Goal: Register for event/course

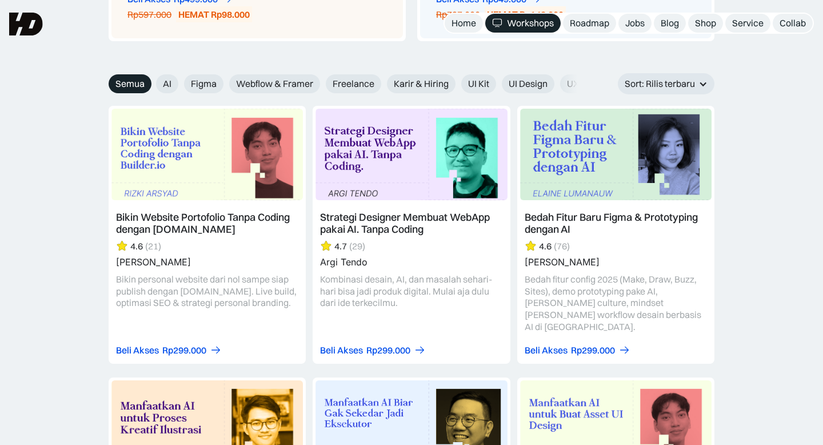
scroll to position [1267, 0]
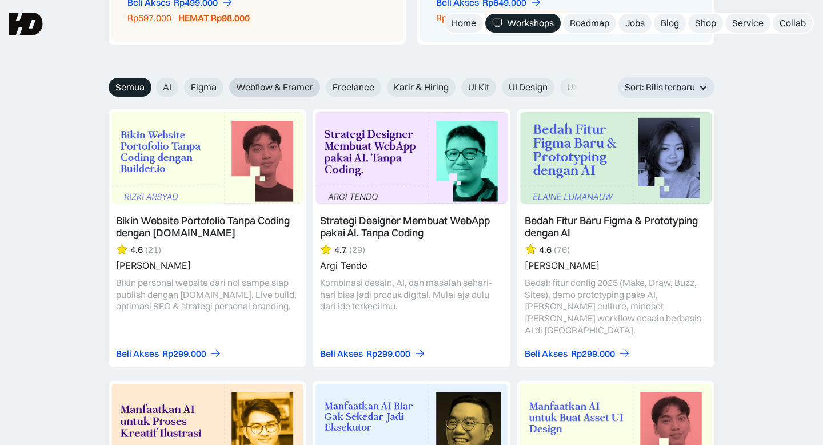
click at [262, 87] on span "Webflow & Framer" at bounding box center [274, 87] width 77 height 12
click at [225, 87] on input "Webflow & Framer" at bounding box center [221, 82] width 7 height 7
radio input "true"
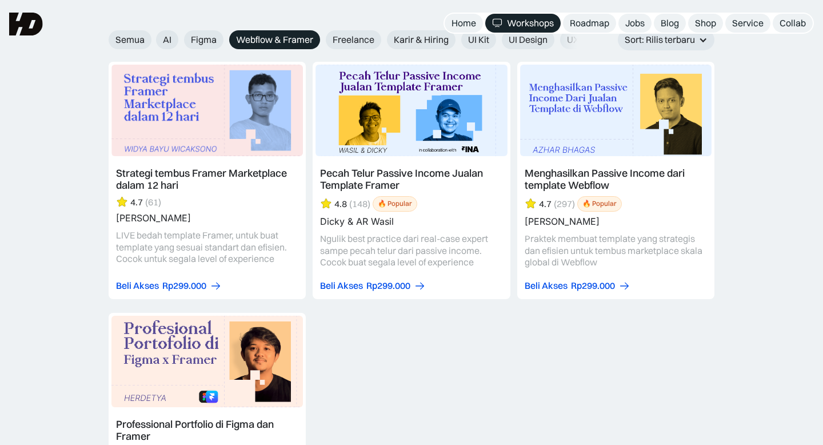
scroll to position [1312, 0]
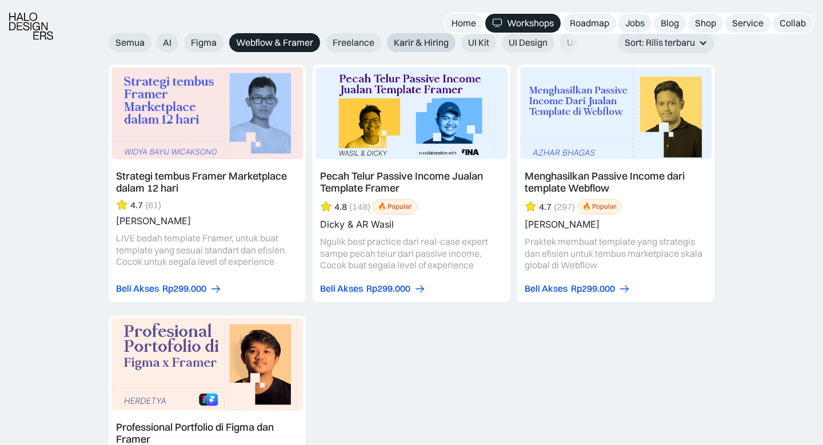
click at [392, 37] on label "Karir & Hiring" at bounding box center [421, 42] width 69 height 19
click at [383, 37] on input "Karir & Hiring" at bounding box center [378, 38] width 7 height 7
radio input "true"
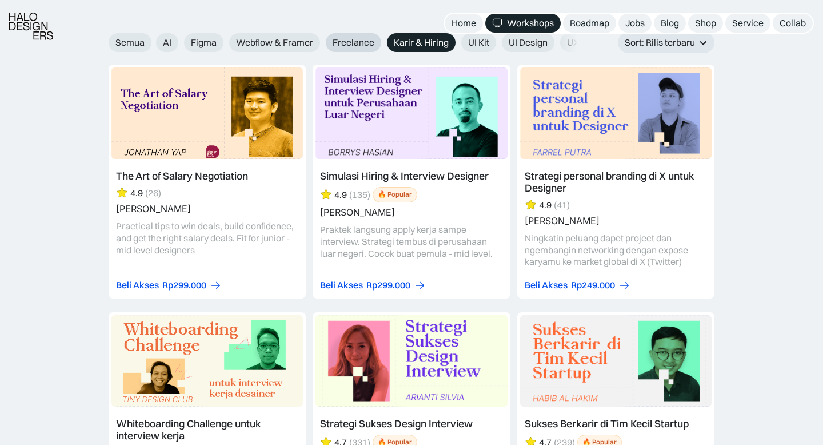
click at [357, 45] on span "Freelance" at bounding box center [354, 43] width 42 height 12
click at [322, 42] on input "Freelance" at bounding box center [317, 38] width 7 height 7
radio input "true"
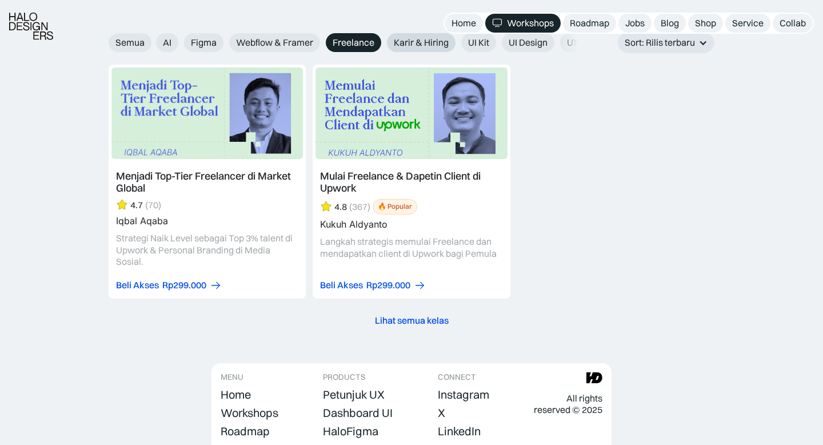
click at [448, 49] on label "Karir & Hiring" at bounding box center [421, 42] width 69 height 19
click at [383, 42] on input "Karir & Hiring" at bounding box center [378, 38] width 7 height 7
radio input "true"
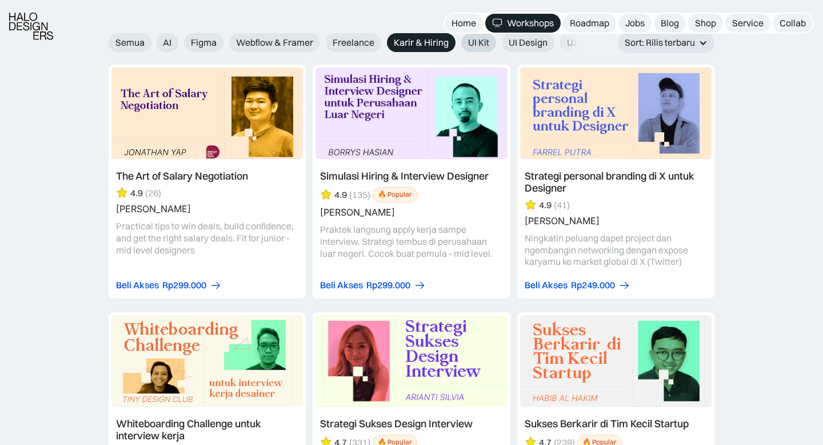
click at [479, 42] on span "UI Kit" at bounding box center [478, 43] width 21 height 12
click at [457, 42] on input "UI Kit" at bounding box center [453, 38] width 7 height 7
radio input "true"
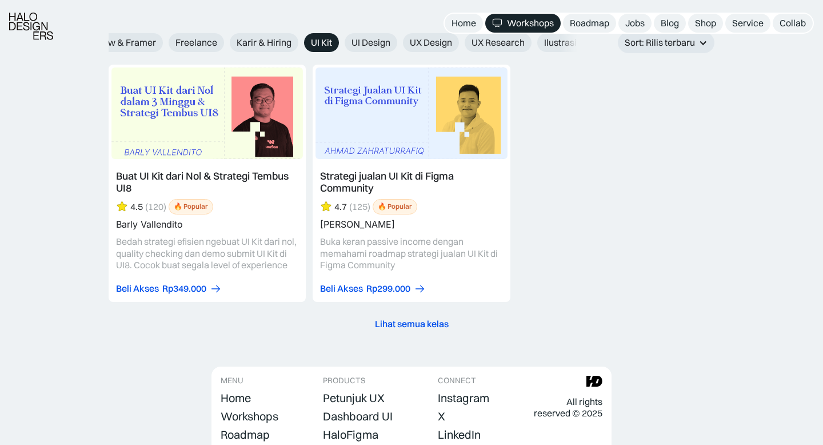
scroll to position [0, 163]
click at [477, 47] on span "UX Research" at bounding box center [492, 43] width 53 height 12
click at [455, 42] on input "UX Research" at bounding box center [450, 38] width 7 height 7
radio input "true"
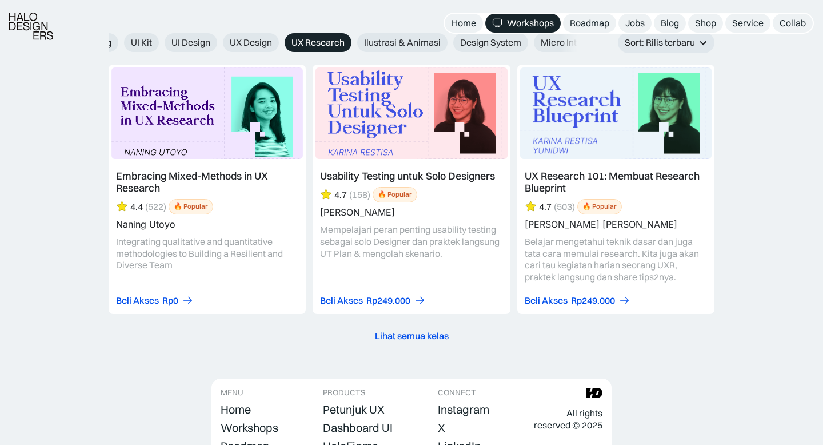
scroll to position [0, 341]
click at [398, 46] on span "Ilustrasi & Animasi" at bounding box center [399, 43] width 77 height 12
click at [350, 42] on input "Ilustrasi & Animasi" at bounding box center [345, 38] width 7 height 7
radio input "true"
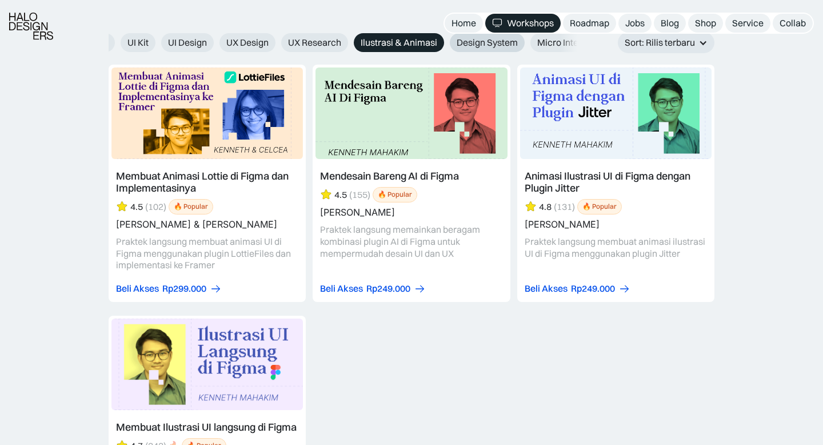
click at [481, 43] on span "Design System" at bounding box center [487, 43] width 61 height 12
click at [446, 42] on input "Design System" at bounding box center [441, 38] width 7 height 7
radio input "true"
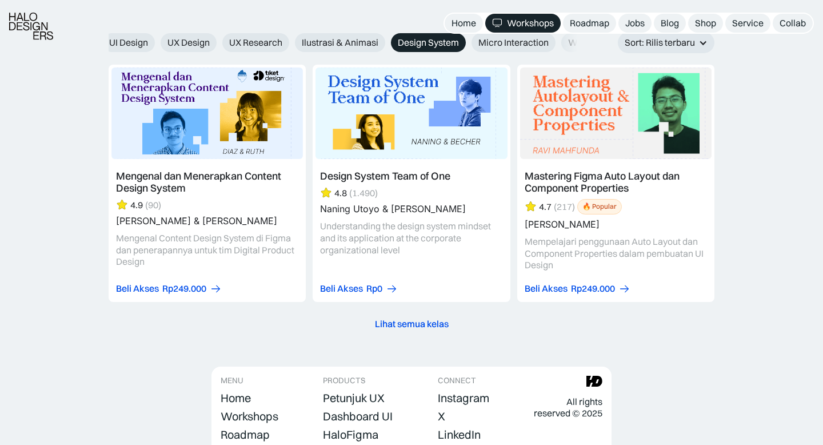
scroll to position [0, 441]
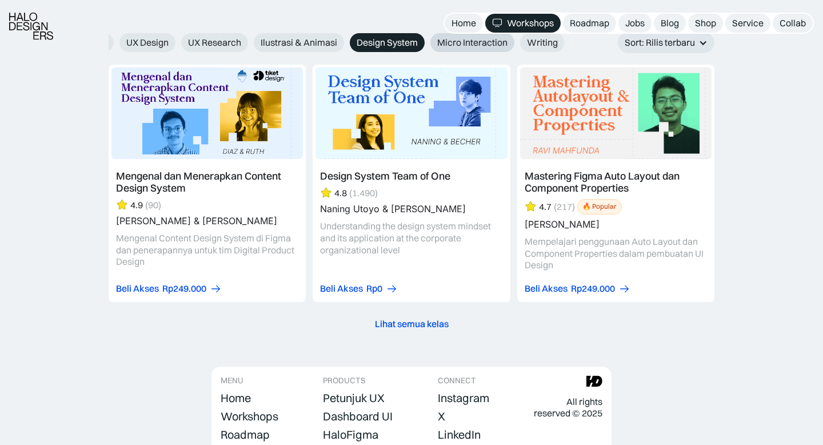
click at [470, 42] on span "Micro Interaction" at bounding box center [472, 43] width 70 height 12
click at [426, 42] on input "Micro Interaction" at bounding box center [422, 38] width 7 height 7
radio input "true"
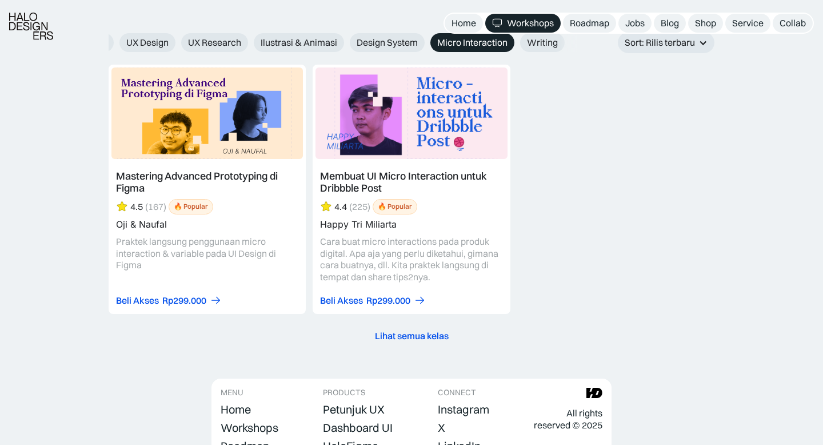
click at [374, 180] on link at bounding box center [411, 189] width 197 height 249
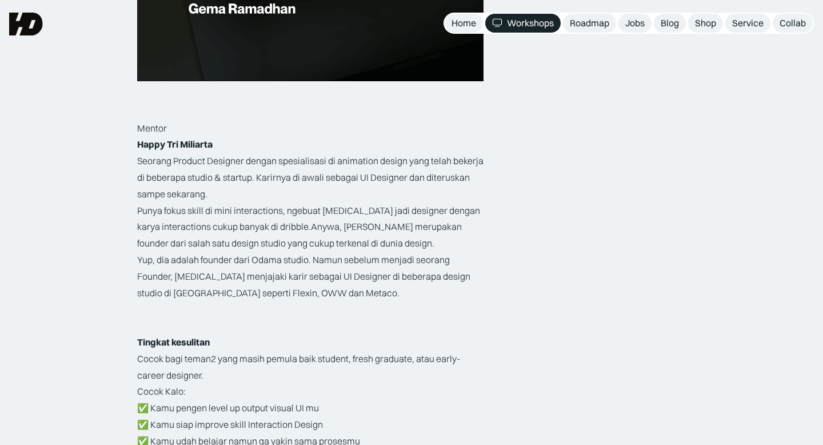
scroll to position [1295, 0]
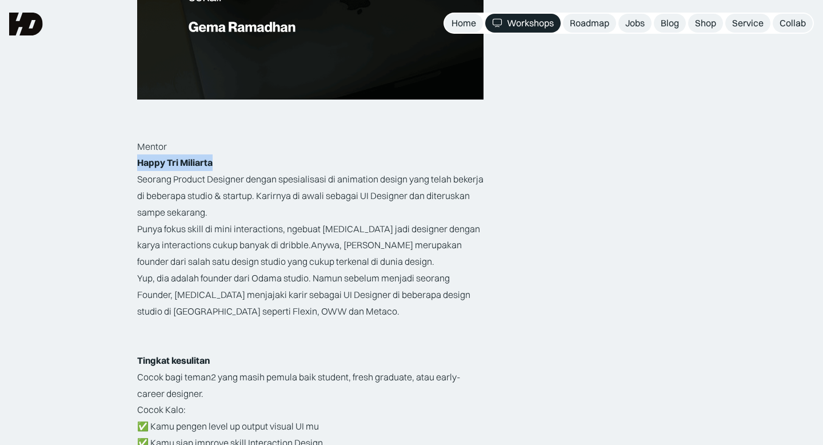
drag, startPoint x: 218, startPoint y: 161, endPoint x: 130, endPoint y: 162, distance: 87.4
click at [130, 162] on div "Belajar UIUX : Membuat UI Micro Interaction untuk Dribbble Post Mentor : [PERSO…" at bounding box center [411, 90] width 823 height 2570
copy strong "Happy Tri Miliarta"
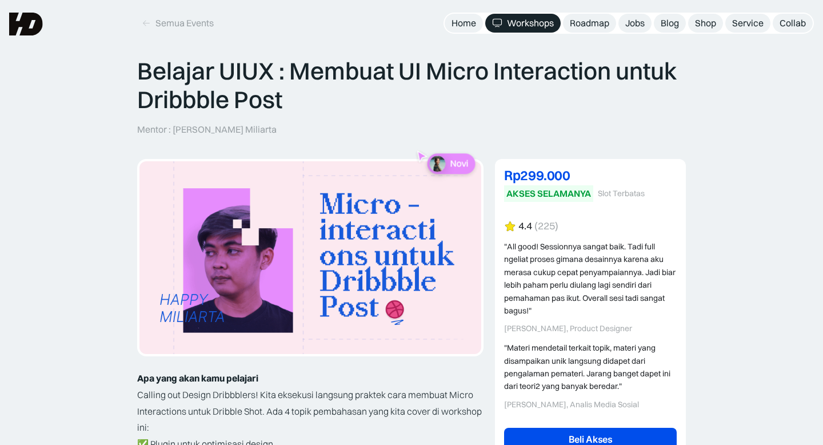
scroll to position [0, 0]
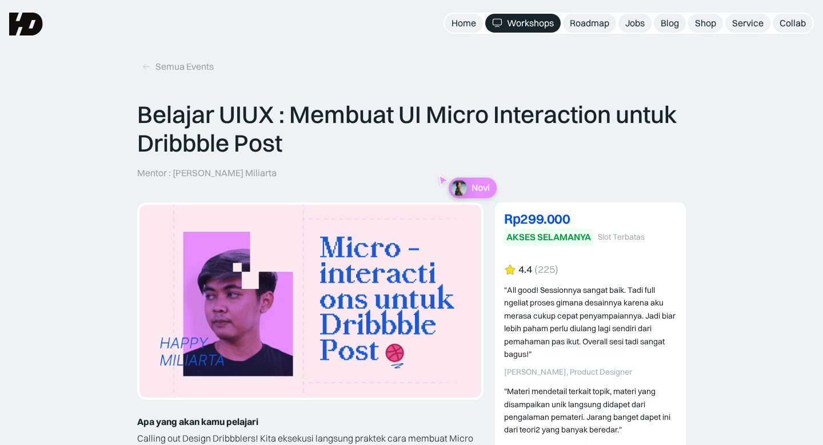
click at [467, 13] on nav "Home Workshops Roadmap Jobs Blog Shop Service Collab" at bounding box center [628, 23] width 370 height 21
click at [520, 21] on div "Workshops" at bounding box center [530, 23] width 47 height 12
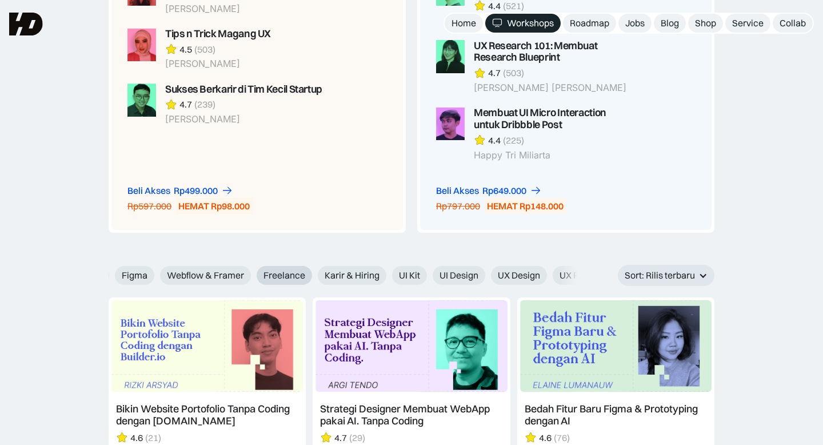
scroll to position [0, 81]
click at [342, 278] on span "Karir & Hiring" at bounding box center [340, 275] width 55 height 12
click at [302, 275] on input "Karir & Hiring" at bounding box center [298, 270] width 7 height 7
radio input "true"
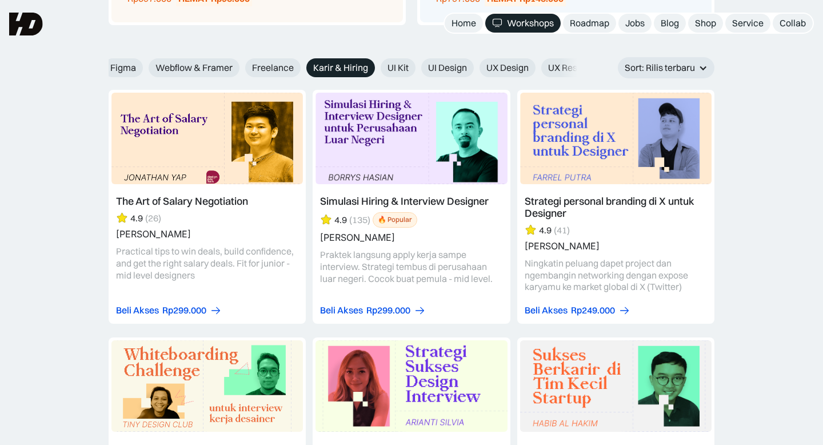
scroll to position [1281, 0]
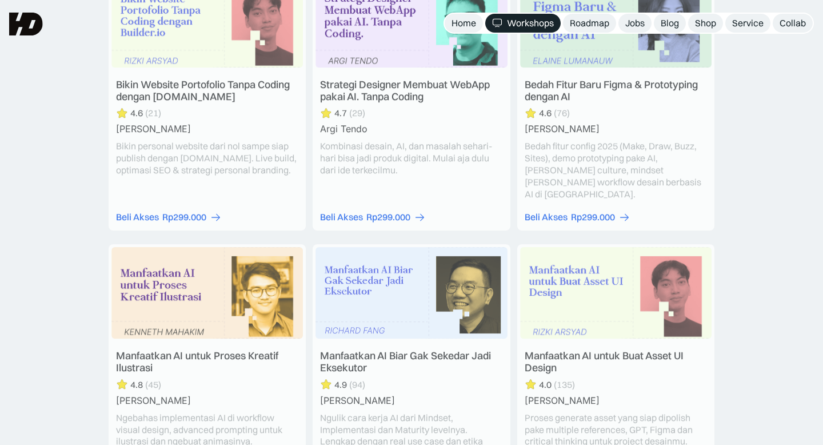
scroll to position [1281, 0]
